Goal: Task Accomplishment & Management: Use online tool/utility

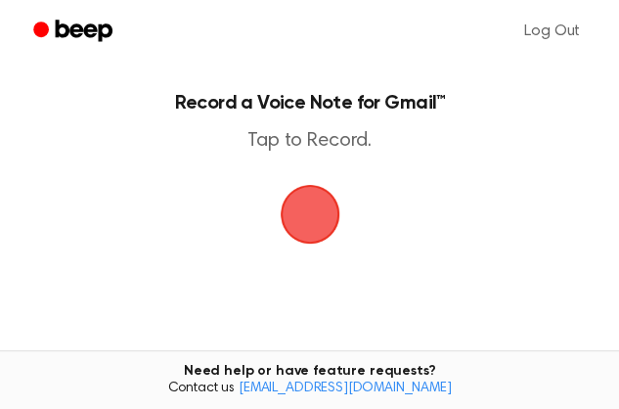
click at [325, 242] on span "button" at bounding box center [310, 214] width 55 height 55
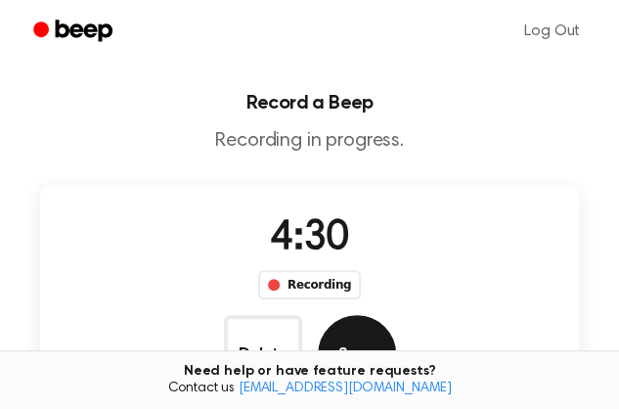
click at [396, 315] on button "Save" at bounding box center [357, 354] width 78 height 78
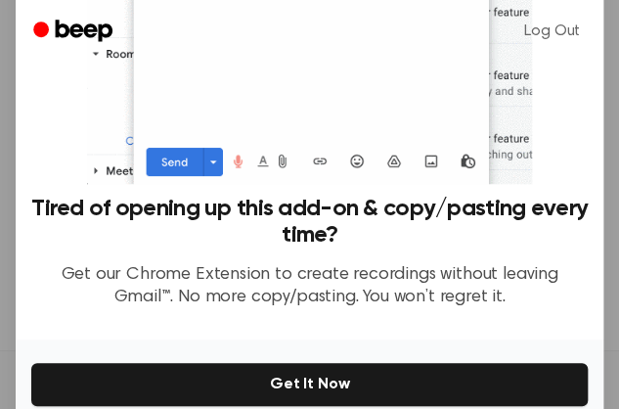
scroll to position [286, 0]
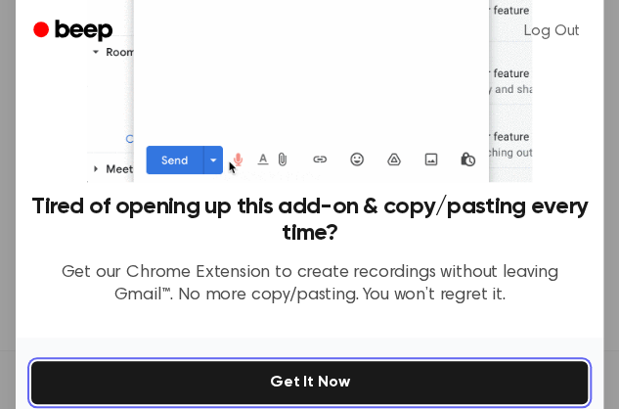
click at [290, 361] on button "Get It Now" at bounding box center [309, 382] width 557 height 43
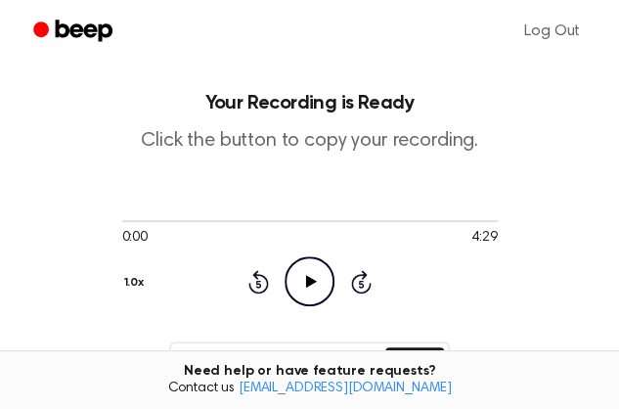
click at [285, 258] on icon "Play Audio" at bounding box center [310, 281] width 50 height 50
click at [285, 256] on icon "Pause Audio" at bounding box center [310, 281] width 50 height 50
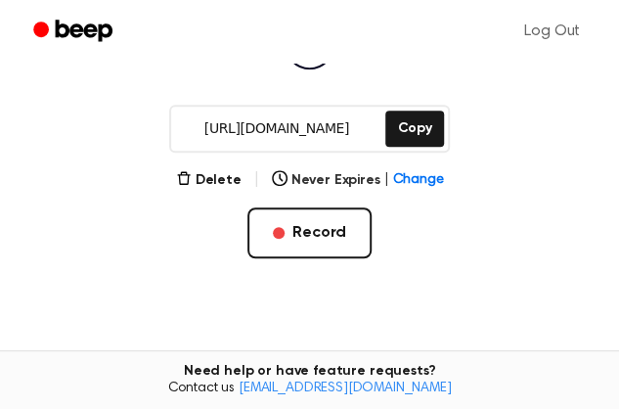
scroll to position [241, 0]
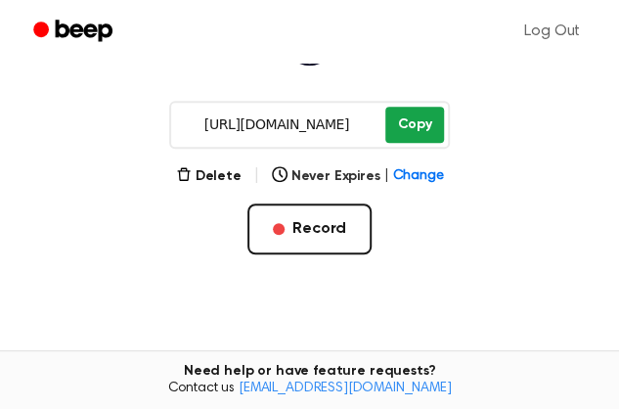
click at [414, 126] on button "Copy" at bounding box center [414, 125] width 58 height 36
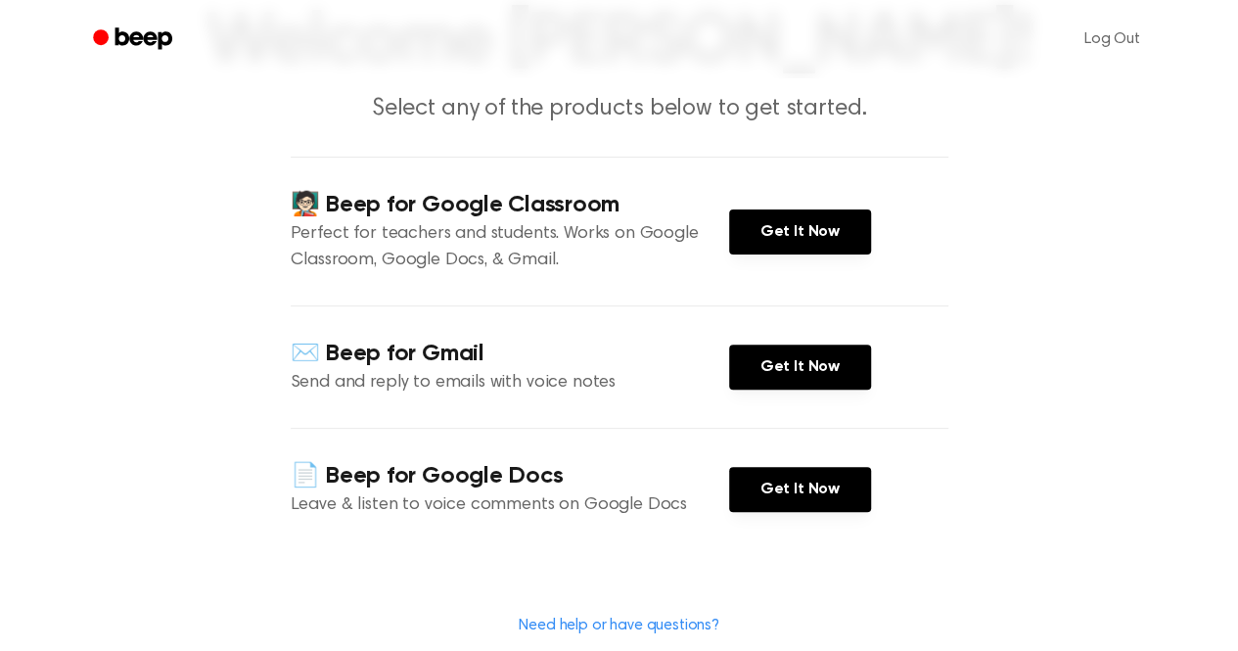
scroll to position [151, 0]
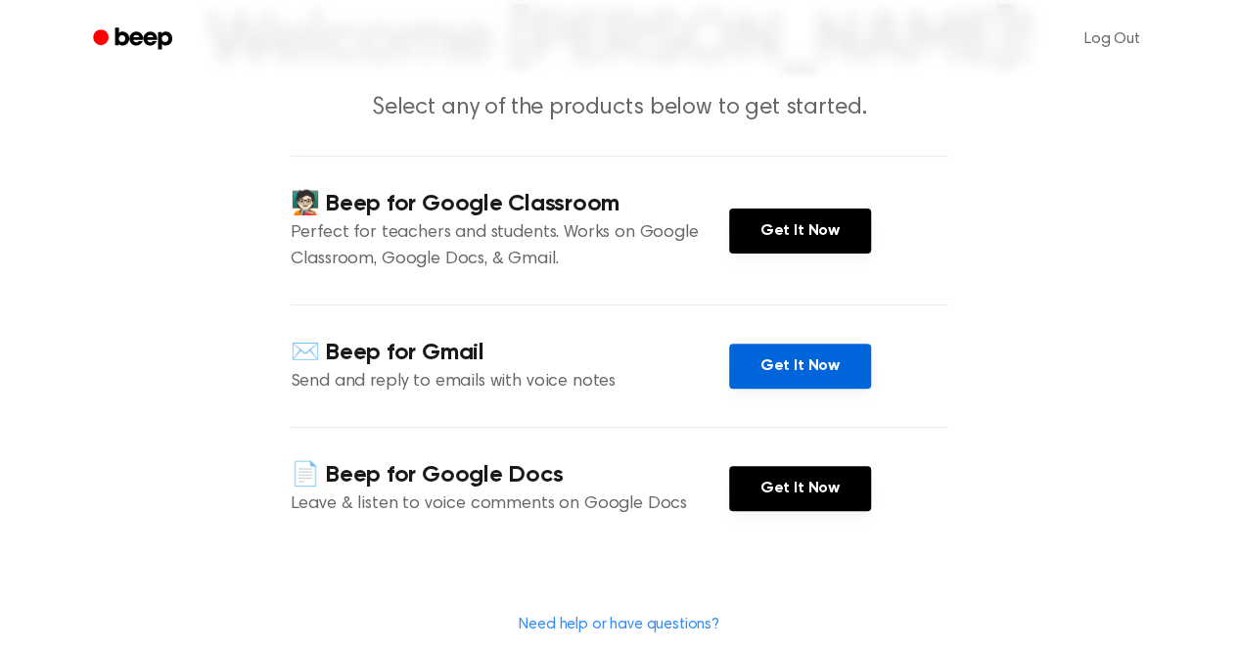
click at [779, 371] on link "Get It Now" at bounding box center [800, 365] width 142 height 45
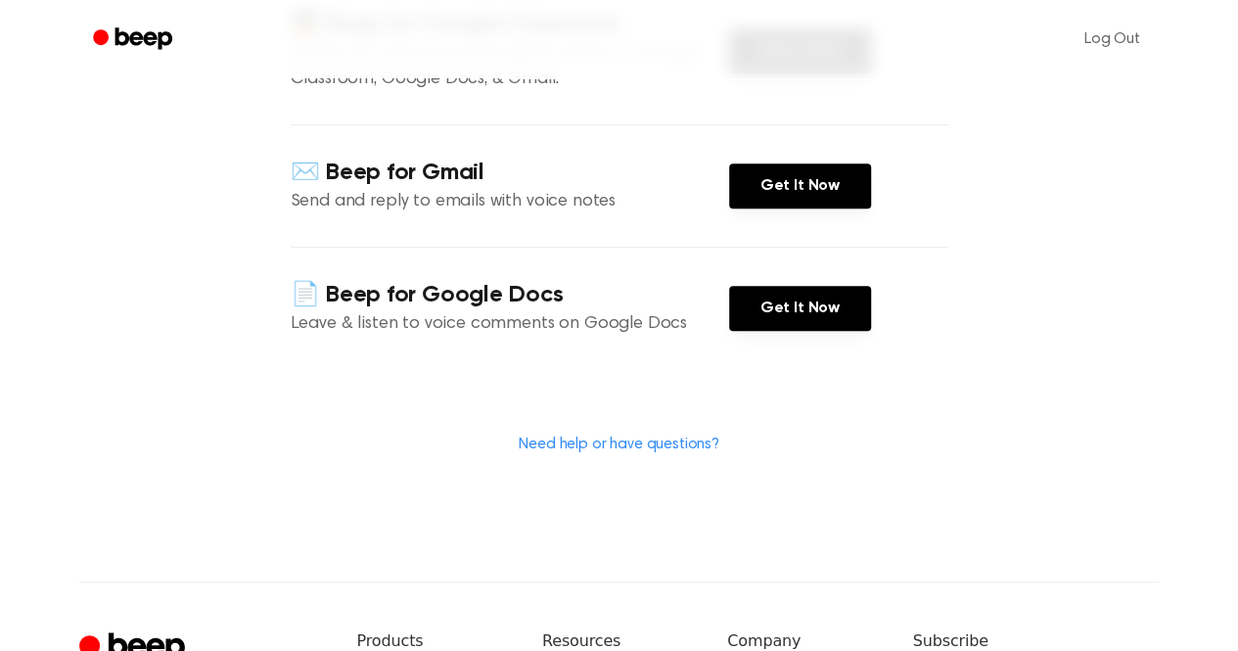
scroll to position [0, 0]
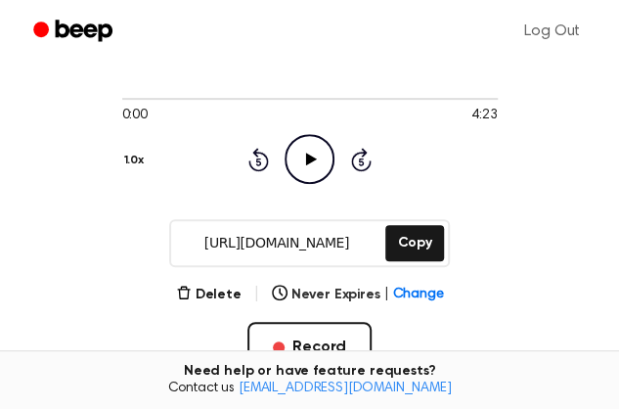
scroll to position [111, 0]
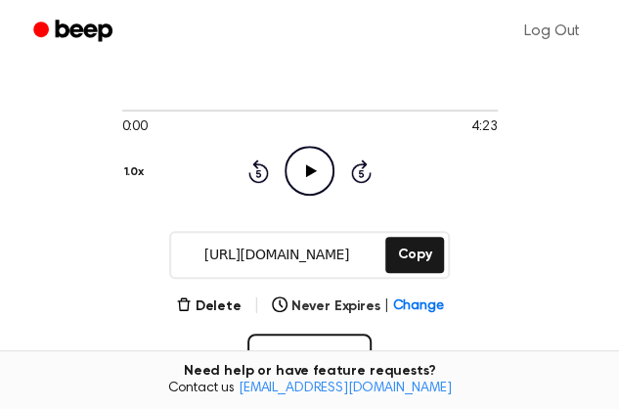
click at [285, 146] on icon "Play Audio" at bounding box center [310, 171] width 50 height 50
click at [305, 164] on icon at bounding box center [309, 170] width 9 height 13
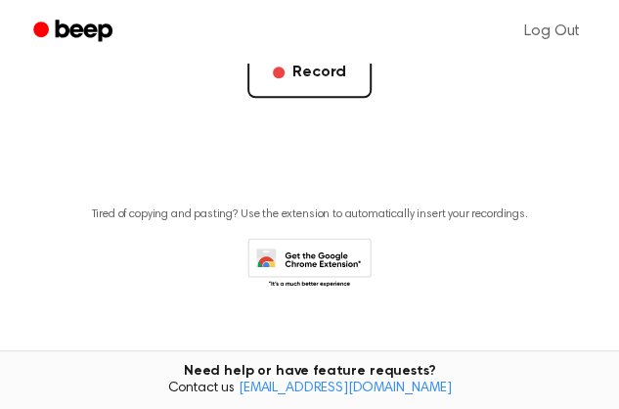
scroll to position [404, 0]
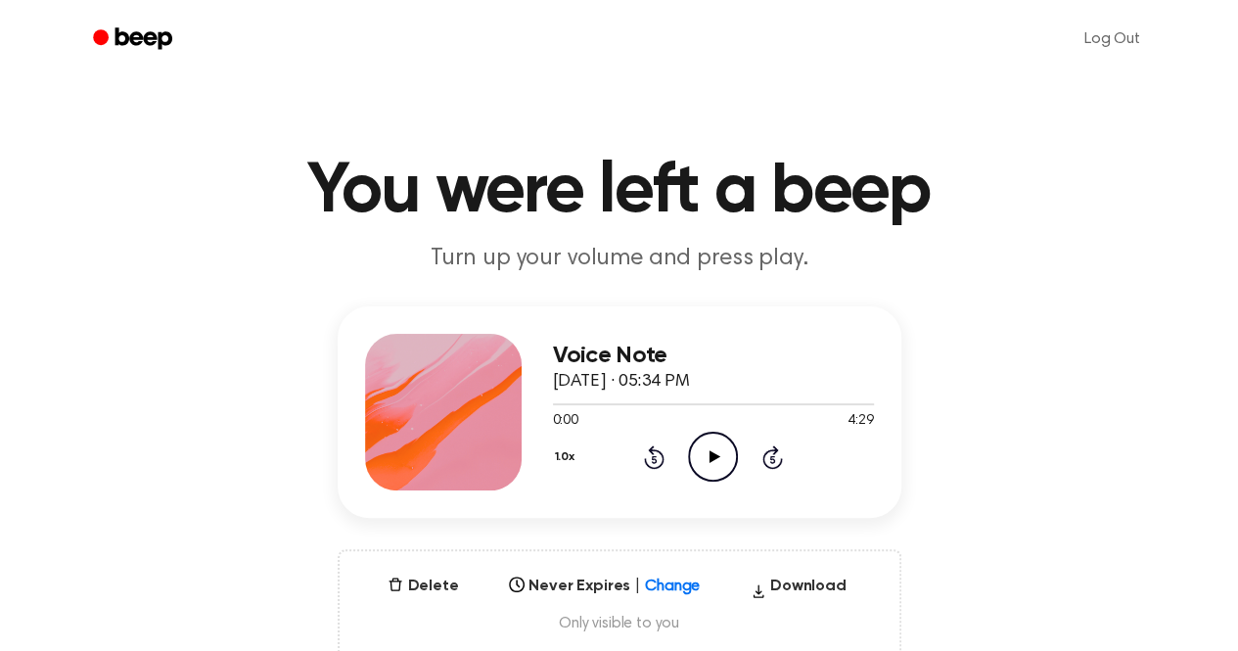
click at [703, 455] on icon "Play Audio" at bounding box center [713, 456] width 50 height 50
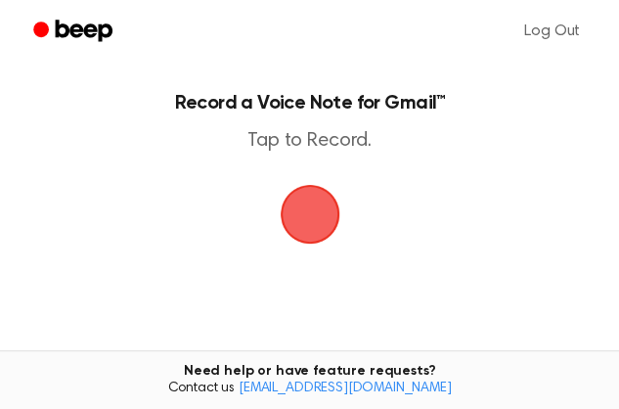
click at [315, 228] on span "button" at bounding box center [309, 213] width 89 height 89
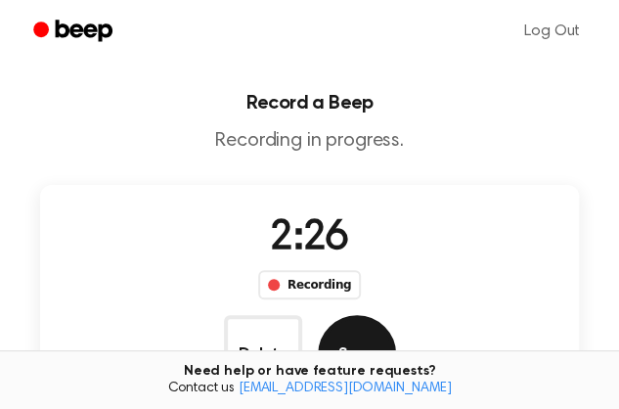
click at [396, 315] on button "Save" at bounding box center [357, 354] width 78 height 78
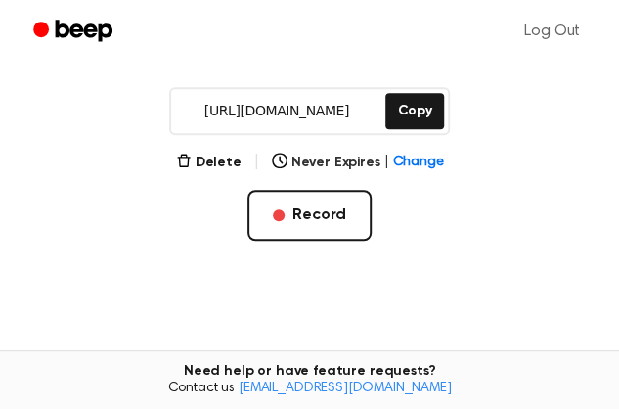
scroll to position [259, 0]
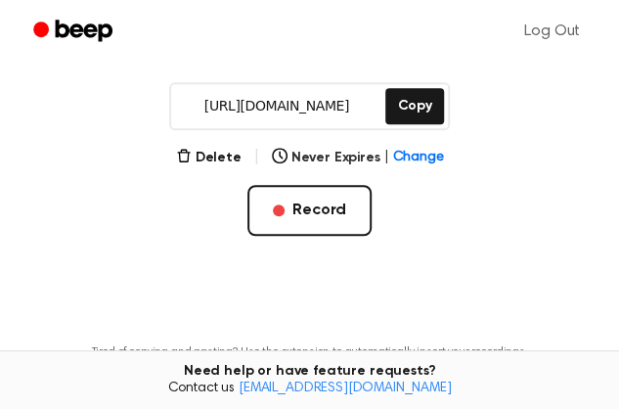
click at [371, 108] on input "[URL][DOMAIN_NAME]" at bounding box center [276, 106] width 210 height 44
click at [420, 113] on button "Copy" at bounding box center [414, 106] width 58 height 36
